Goal: Communication & Community: Answer question/provide support

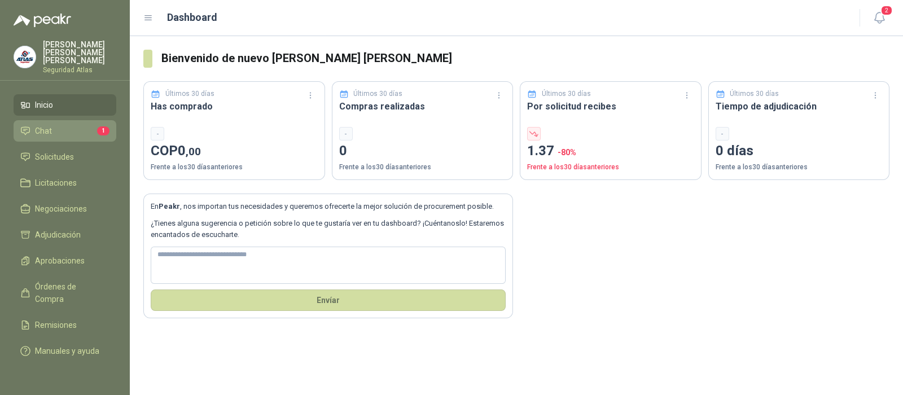
click at [70, 125] on li "Chat 1" at bounding box center [64, 131] width 89 height 12
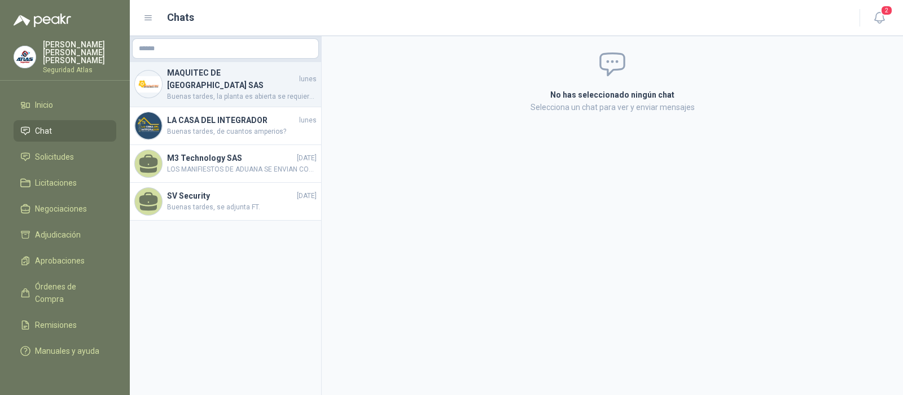
click at [242, 91] on span "Buenas tardes, la planta es abierta se requiere de 8 kva, diesel, Bifasica, vol…" at bounding box center [242, 96] width 150 height 11
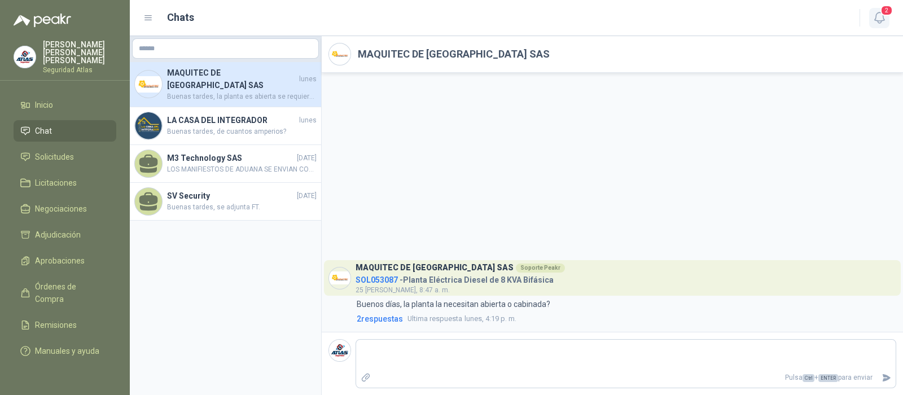
click at [875, 18] on icon "button" at bounding box center [879, 17] width 10 height 11
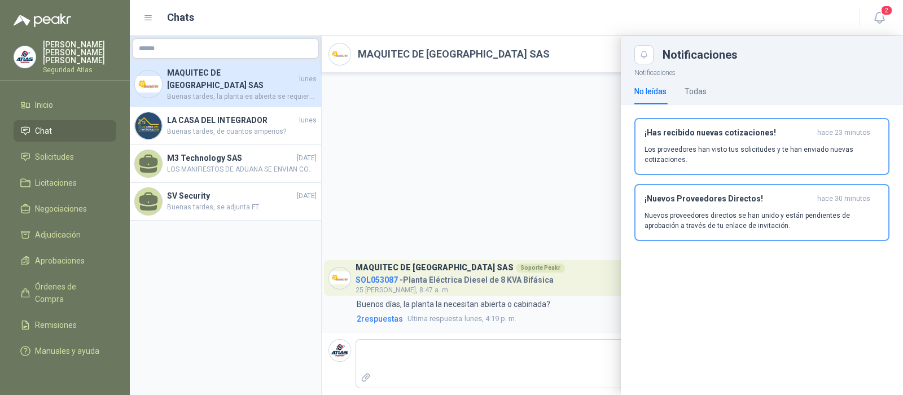
click at [365, 147] on div at bounding box center [516, 215] width 773 height 359
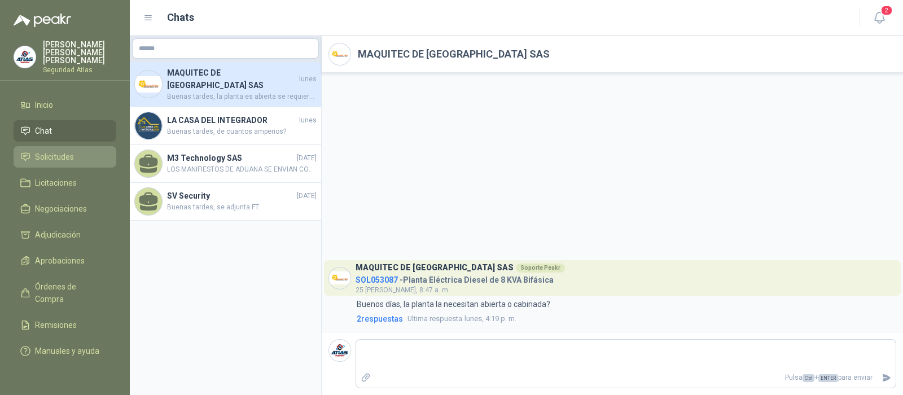
click at [73, 151] on span "Solicitudes" at bounding box center [54, 157] width 39 height 12
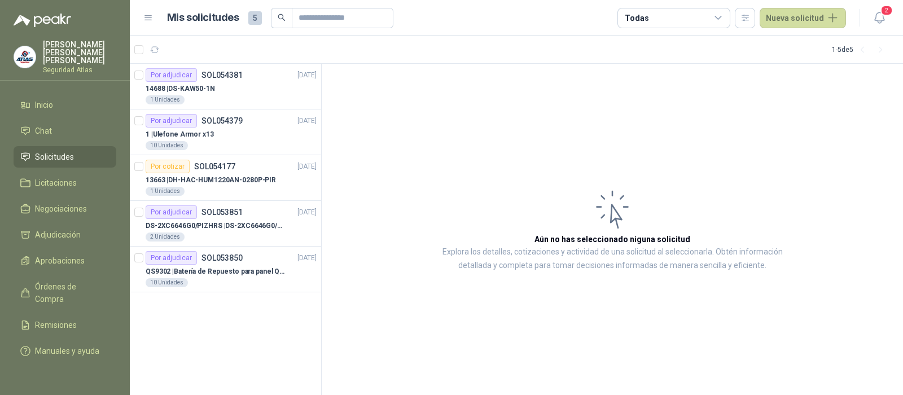
click at [722, 16] on icon at bounding box center [718, 18] width 10 height 10
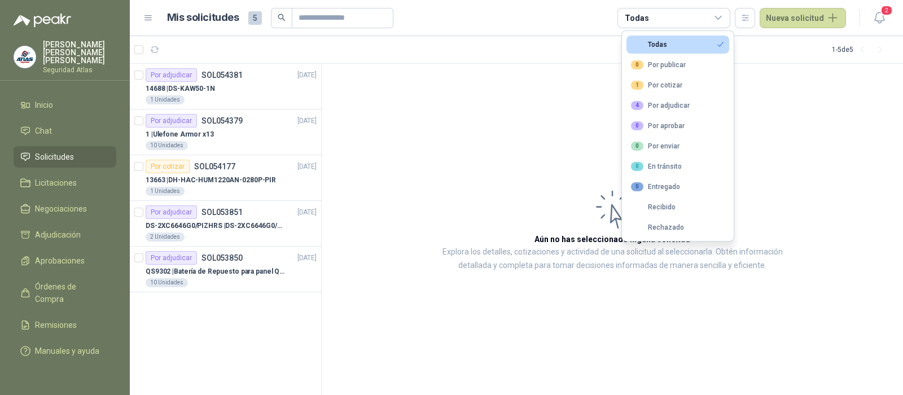
click at [722, 16] on icon at bounding box center [718, 18] width 10 height 10
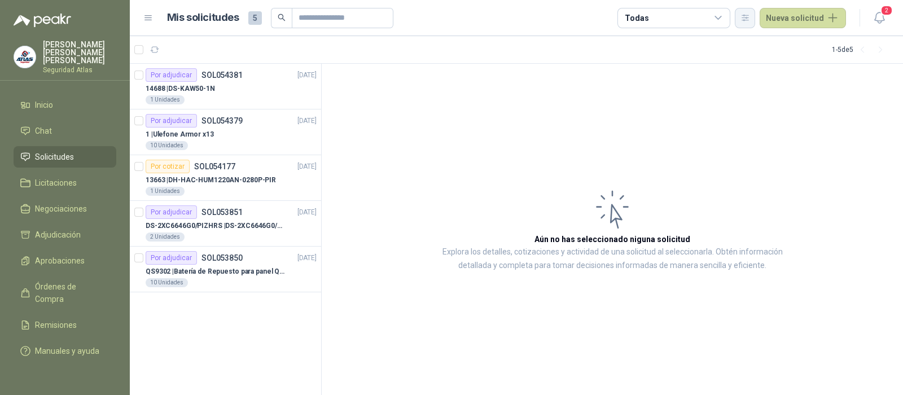
click at [746, 23] on button "button" at bounding box center [745, 18] width 20 height 20
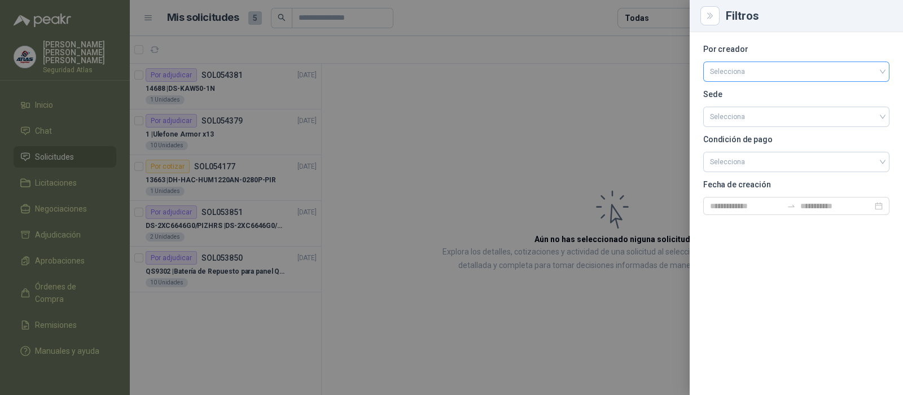
click at [883, 72] on div "Selecciona" at bounding box center [796, 71] width 186 height 20
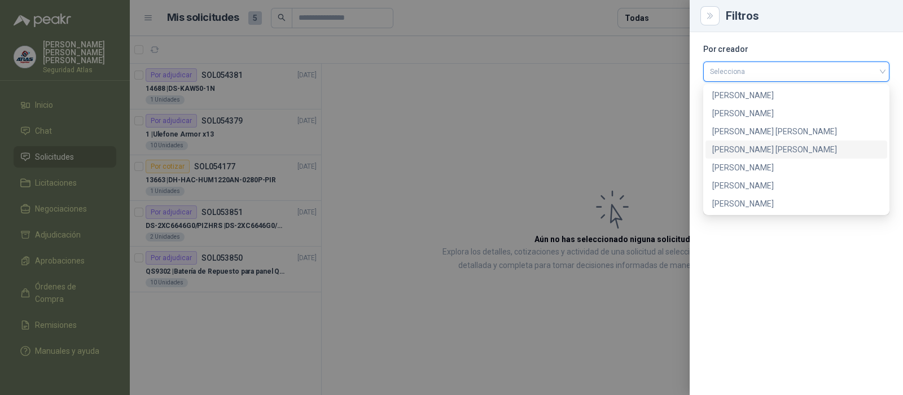
click at [775, 149] on div "[PERSON_NAME] [PERSON_NAME]" at bounding box center [796, 149] width 168 height 12
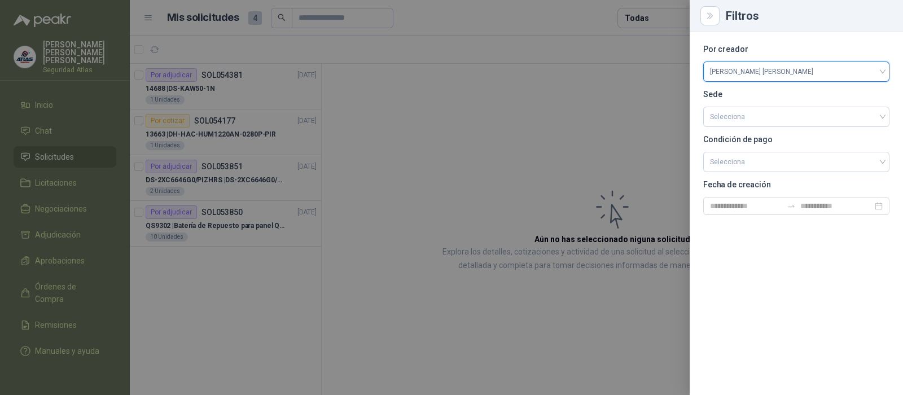
click at [479, 314] on div at bounding box center [451, 197] width 903 height 395
